Goal: Task Accomplishment & Management: Manage account settings

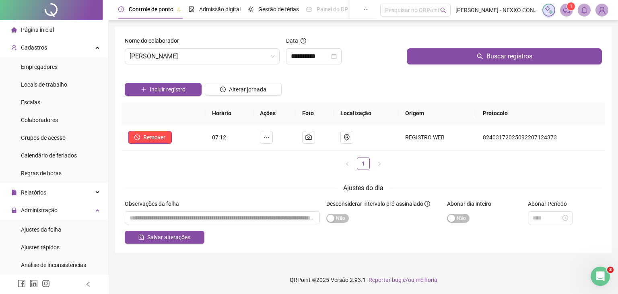
scroll to position [121, 0]
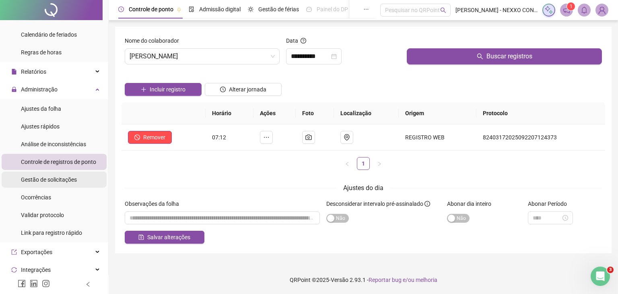
click at [44, 181] on span "Gestão de solicitações" at bounding box center [49, 179] width 56 height 6
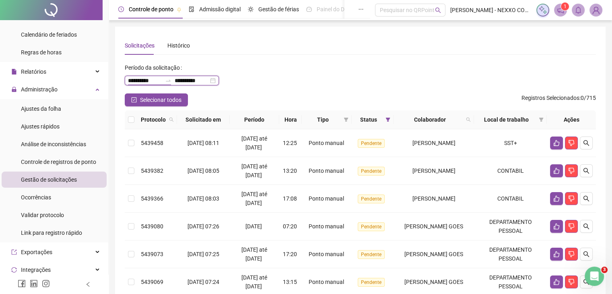
click at [149, 81] on input "**********" at bounding box center [145, 80] width 34 height 9
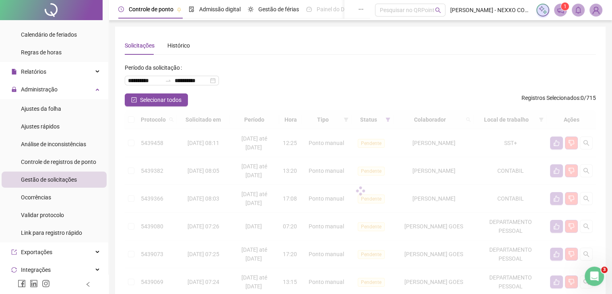
click at [349, 72] on div "**********" at bounding box center [360, 77] width 471 height 32
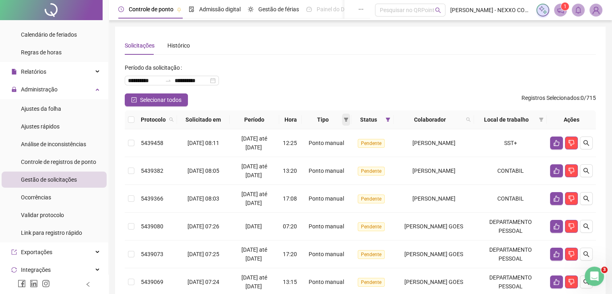
click at [344, 118] on icon "filter" at bounding box center [346, 120] width 4 height 4
click at [312, 149] on span "Atestado" at bounding box center [309, 148] width 23 height 6
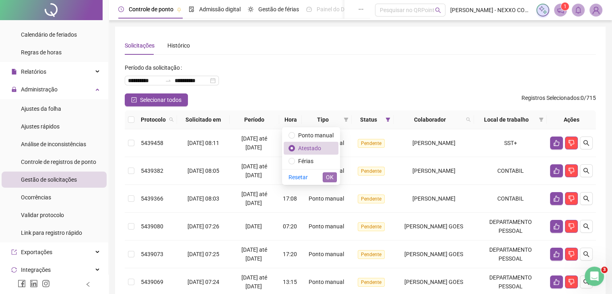
click at [329, 175] on span "OK" at bounding box center [330, 177] width 8 height 9
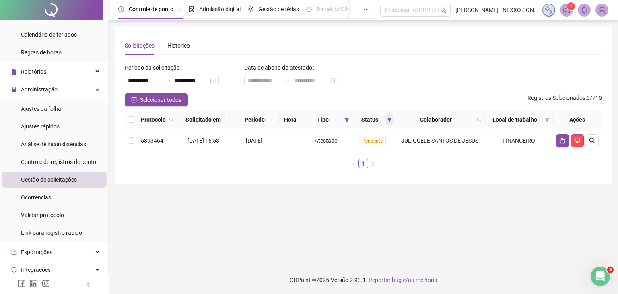
click at [392, 119] on icon "filter" at bounding box center [389, 120] width 4 height 4
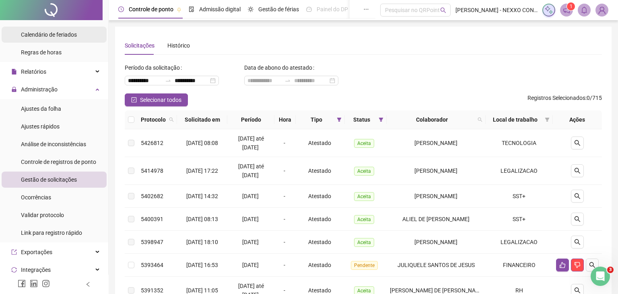
click at [37, 30] on div "Calendário de feriados" at bounding box center [49, 35] width 56 height 16
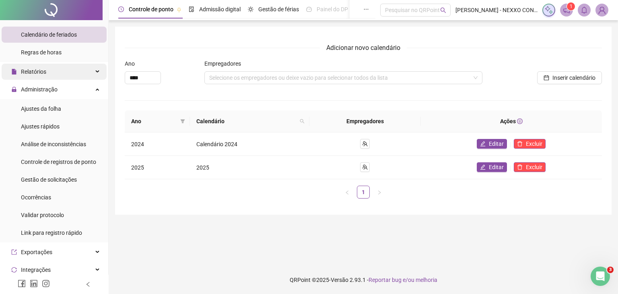
click at [37, 70] on span "Relatórios" at bounding box center [33, 71] width 25 height 6
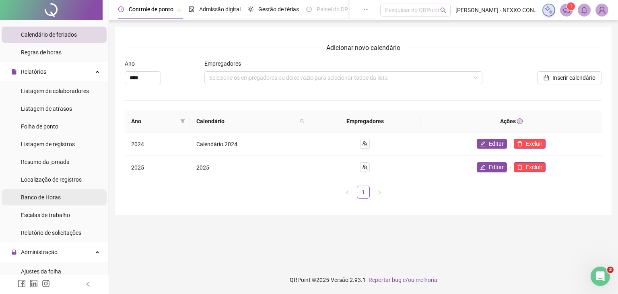
click at [47, 197] on span "Banco de Horas" at bounding box center [41, 197] width 40 height 6
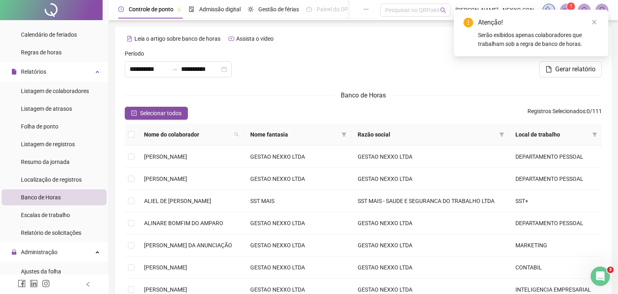
type input "**********"
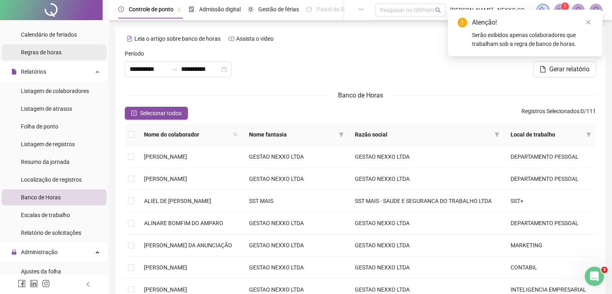
click at [52, 53] on span "Regras de horas" at bounding box center [41, 52] width 41 height 6
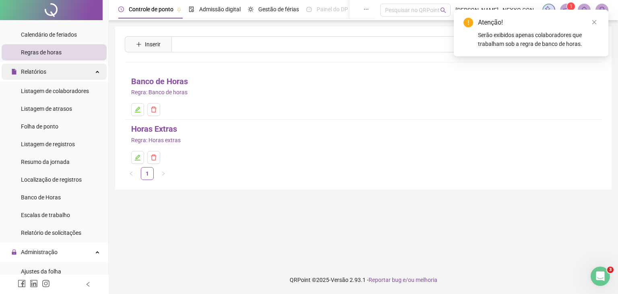
click at [81, 71] on div "Relatórios" at bounding box center [54, 72] width 105 height 16
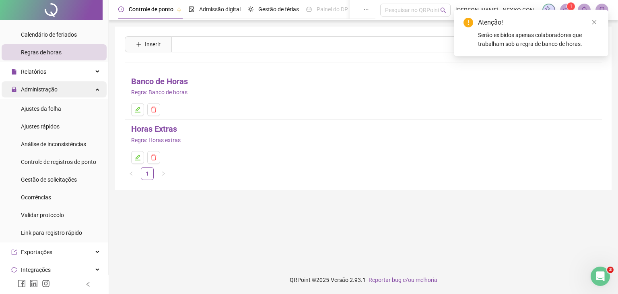
click at [96, 89] on icon at bounding box center [98, 89] width 4 height 0
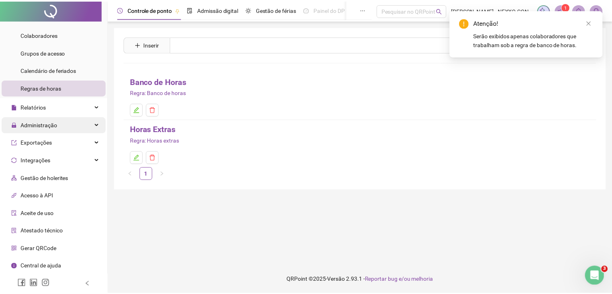
scroll to position [85, 0]
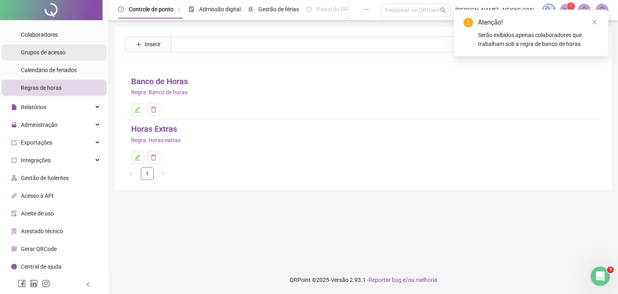
click at [51, 52] on span "Grupos de acesso" at bounding box center [43, 52] width 45 height 6
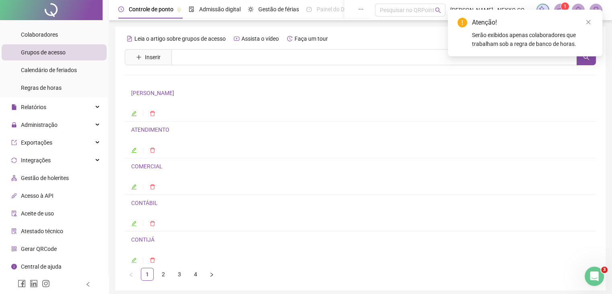
click at [134, 116] on icon "edit" at bounding box center [134, 114] width 6 height 6
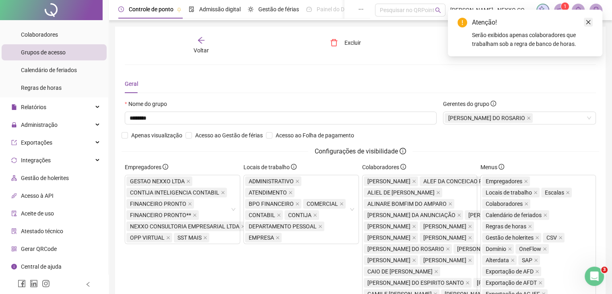
click at [589, 20] on icon "close" at bounding box center [589, 22] width 6 height 6
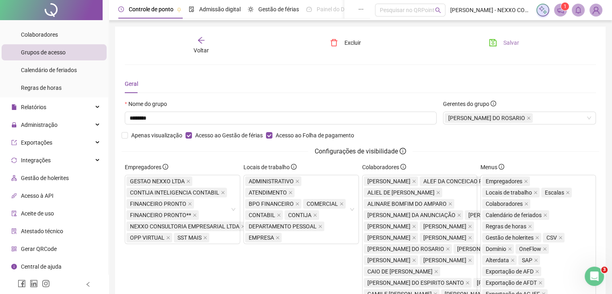
click at [513, 44] on span "Salvar" at bounding box center [512, 42] width 16 height 9
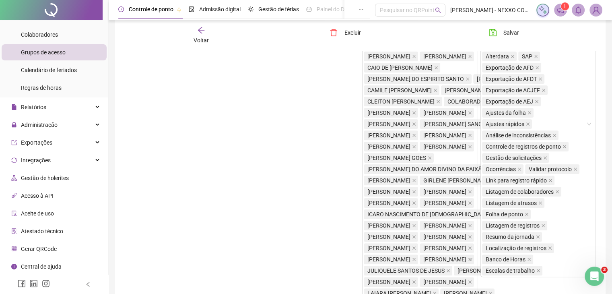
scroll to position [201, 0]
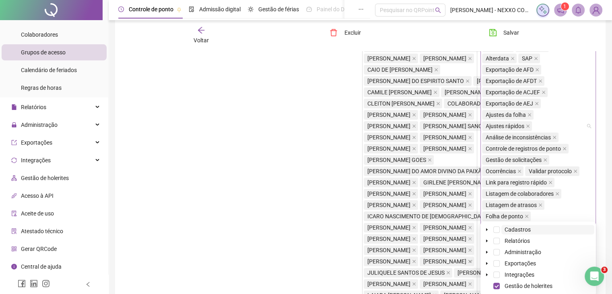
click at [498, 227] on span at bounding box center [497, 229] width 6 height 6
click at [496, 240] on span at bounding box center [497, 241] width 6 height 6
click at [488, 229] on icon "caret-down" at bounding box center [487, 229] width 4 height 4
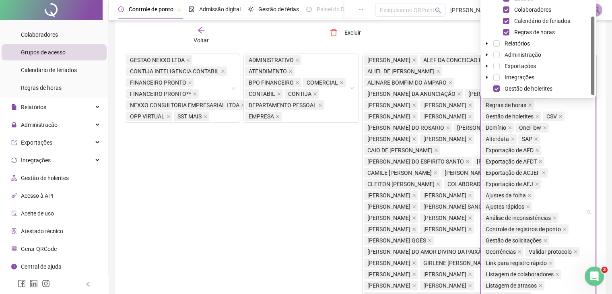
scroll to position [81, 0]
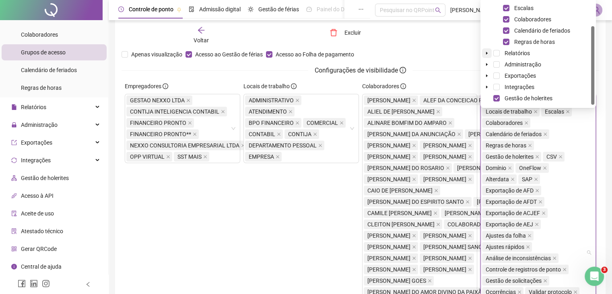
click at [487, 55] on icon "caret-down" at bounding box center [487, 53] width 4 height 4
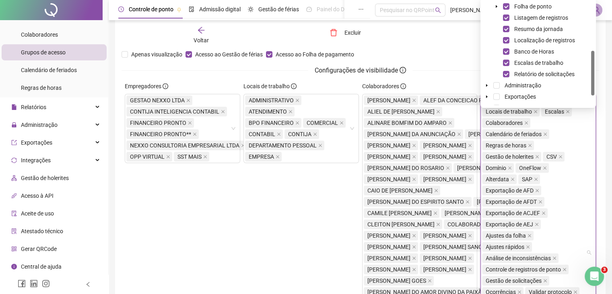
scroll to position [134, 0]
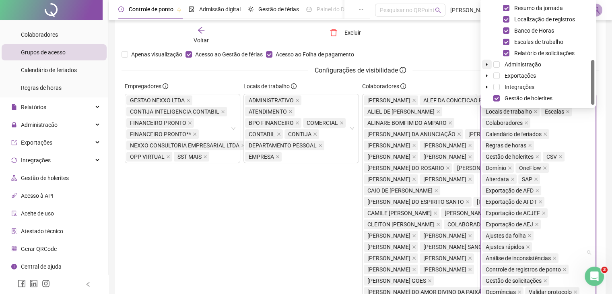
click at [486, 66] on icon "caret-down" at bounding box center [487, 64] width 4 height 4
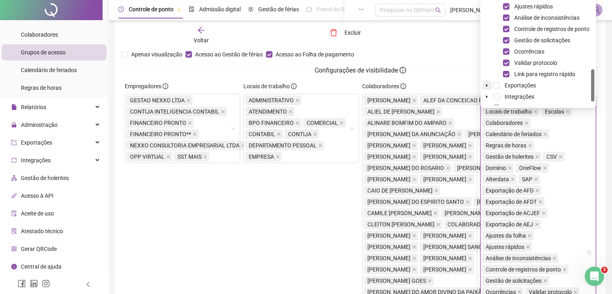
click at [488, 85] on icon "caret-down" at bounding box center [487, 85] width 4 height 4
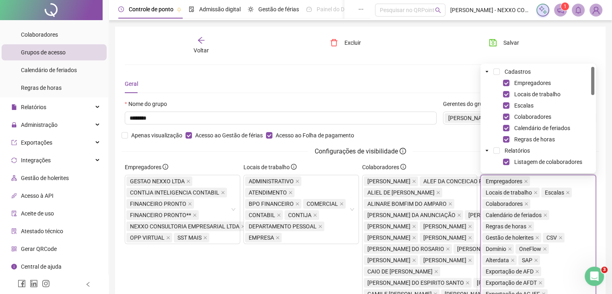
scroll to position [40, 0]
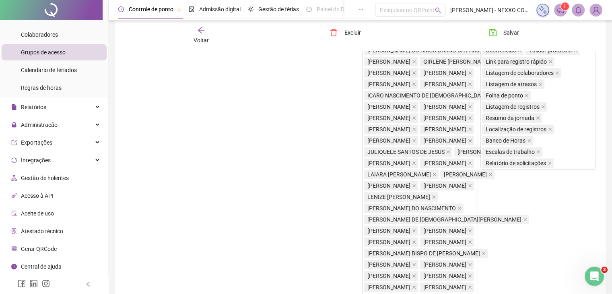
scroll to position [322, 0]
